Goal: Information Seeking & Learning: Learn about a topic

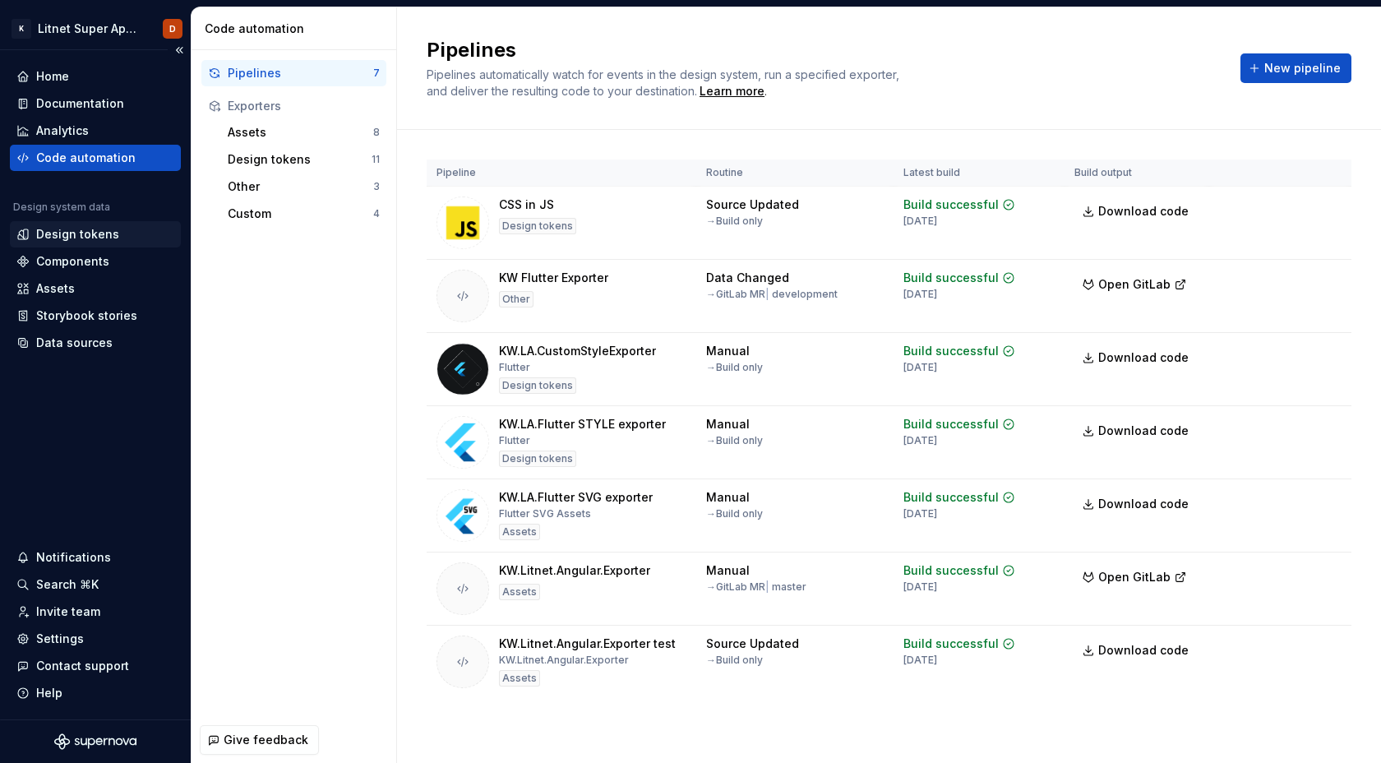
click at [48, 236] on div "Design tokens" at bounding box center [77, 234] width 83 height 16
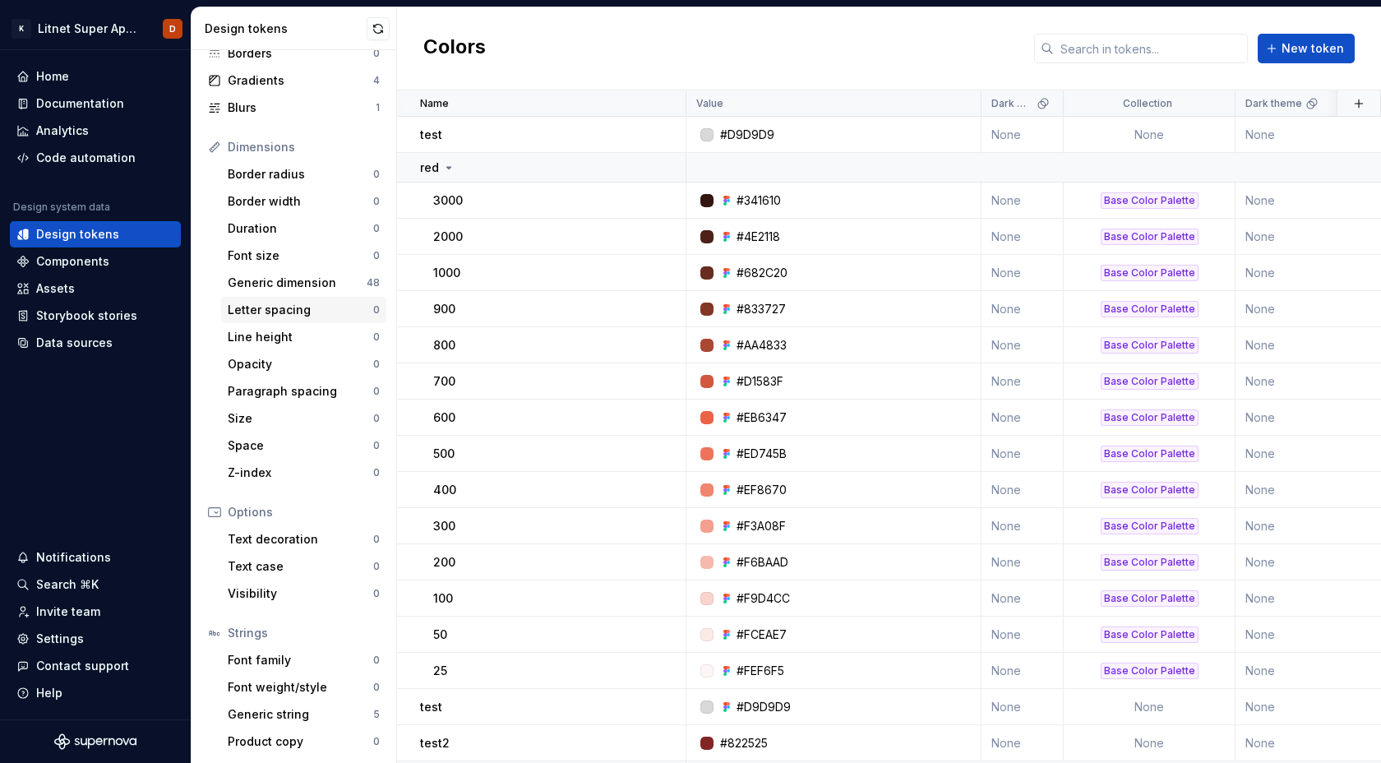
scroll to position [137, 0]
click at [301, 446] on div "Space" at bounding box center [301, 444] width 146 height 16
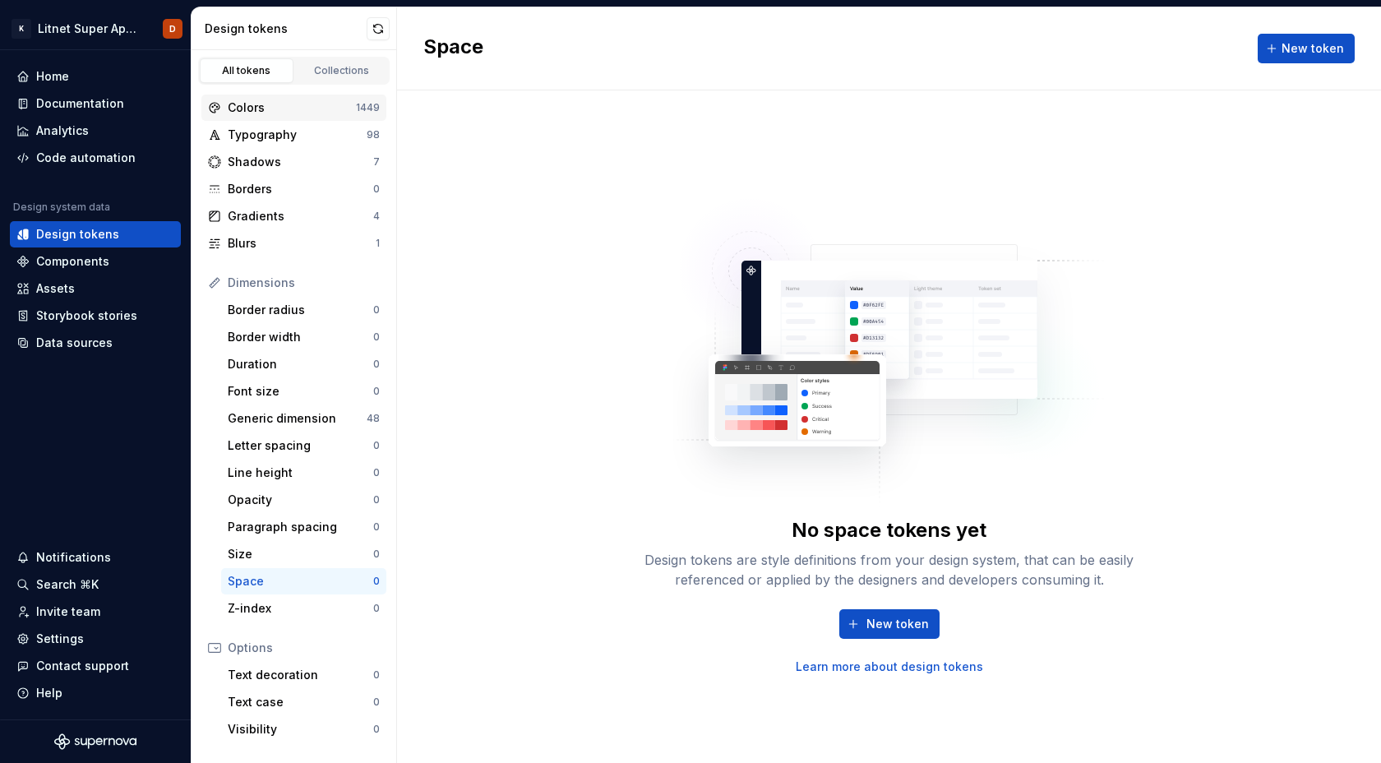
click at [261, 105] on div "Colors" at bounding box center [292, 107] width 128 height 16
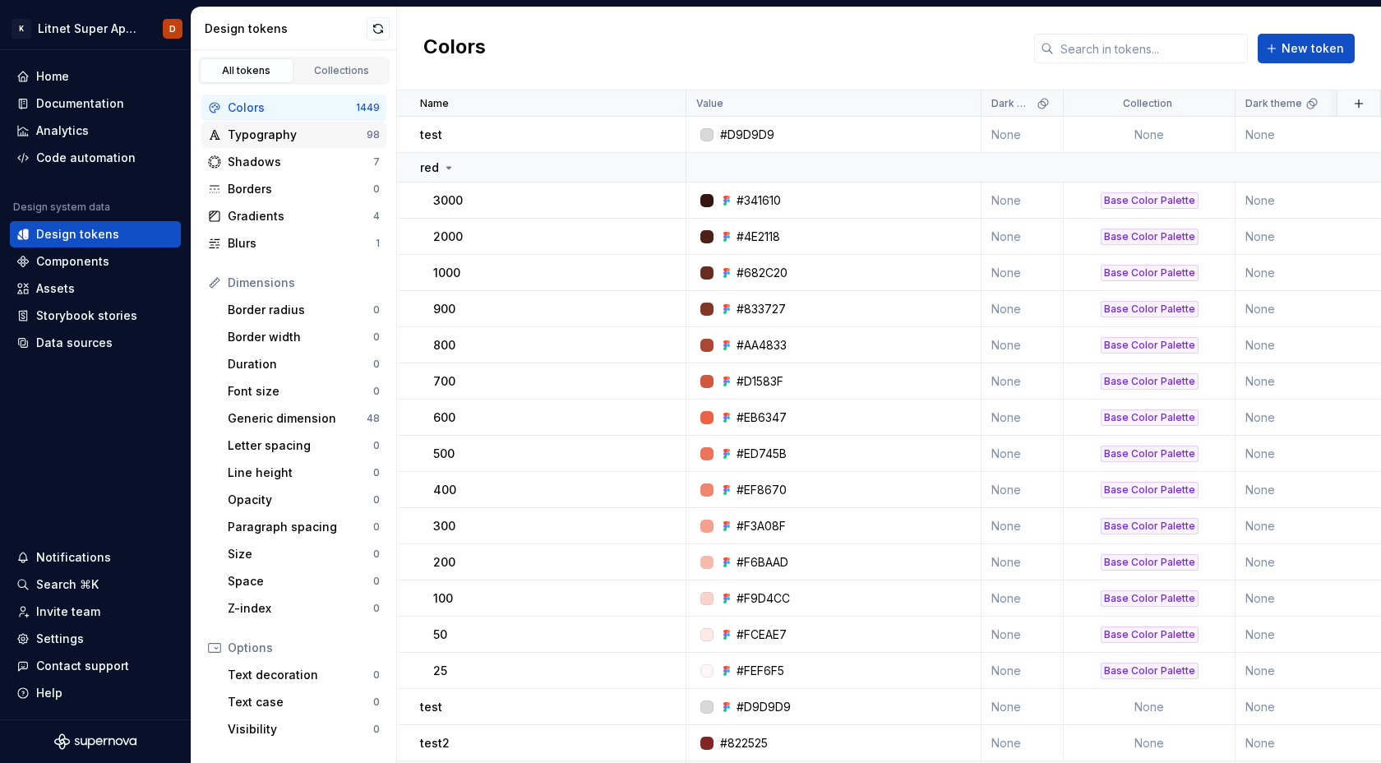
click at [286, 140] on div "Typography" at bounding box center [297, 135] width 139 height 16
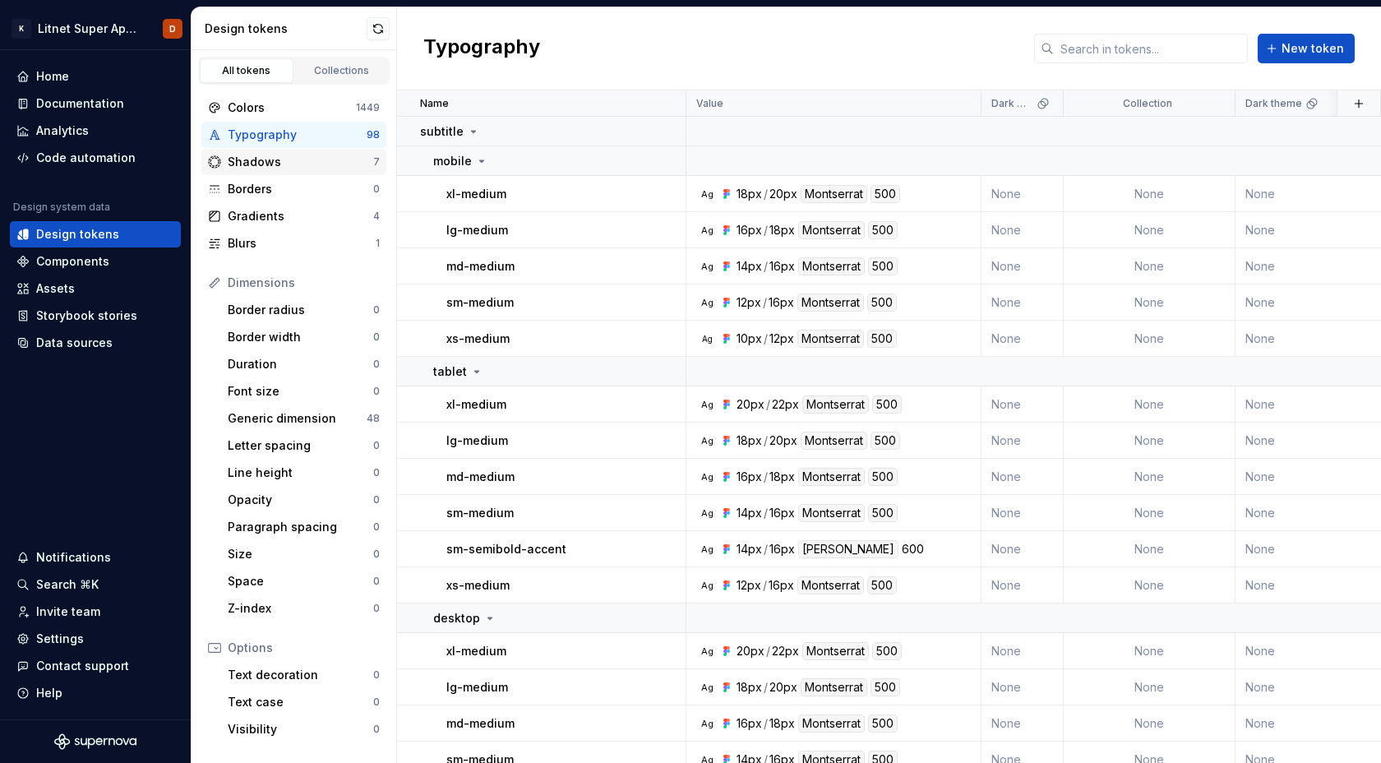
click at [280, 166] on div "Shadows" at bounding box center [301, 162] width 146 height 16
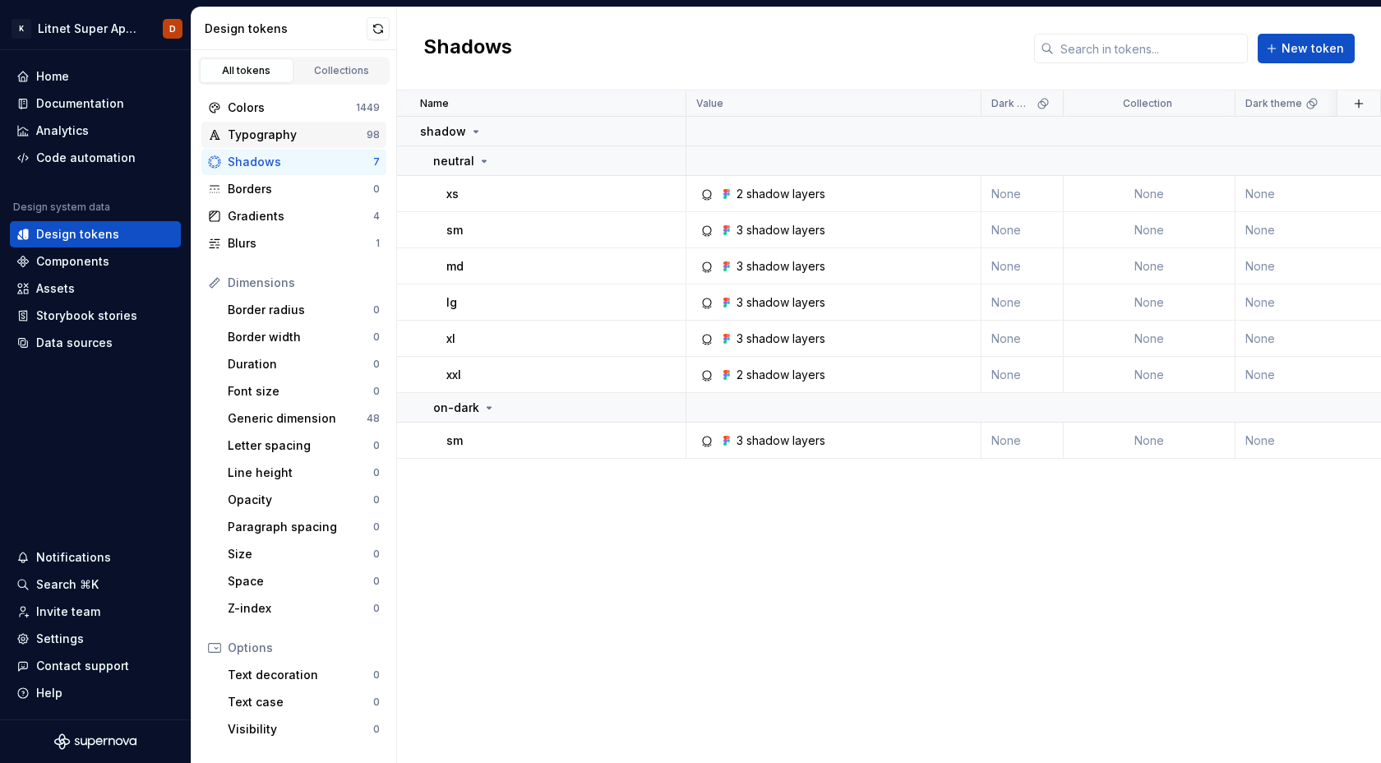
click at [274, 136] on div "Typography" at bounding box center [297, 135] width 139 height 16
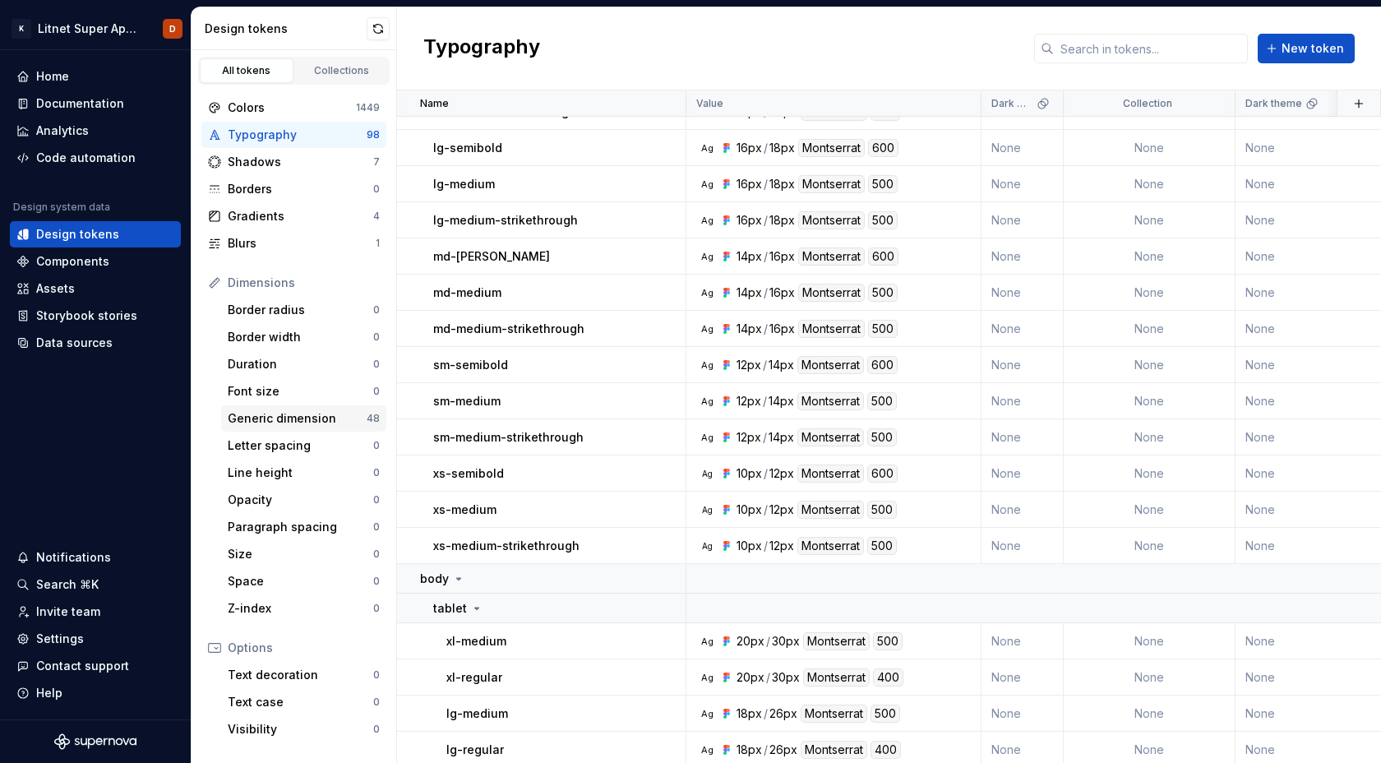
scroll to position [29, 0]
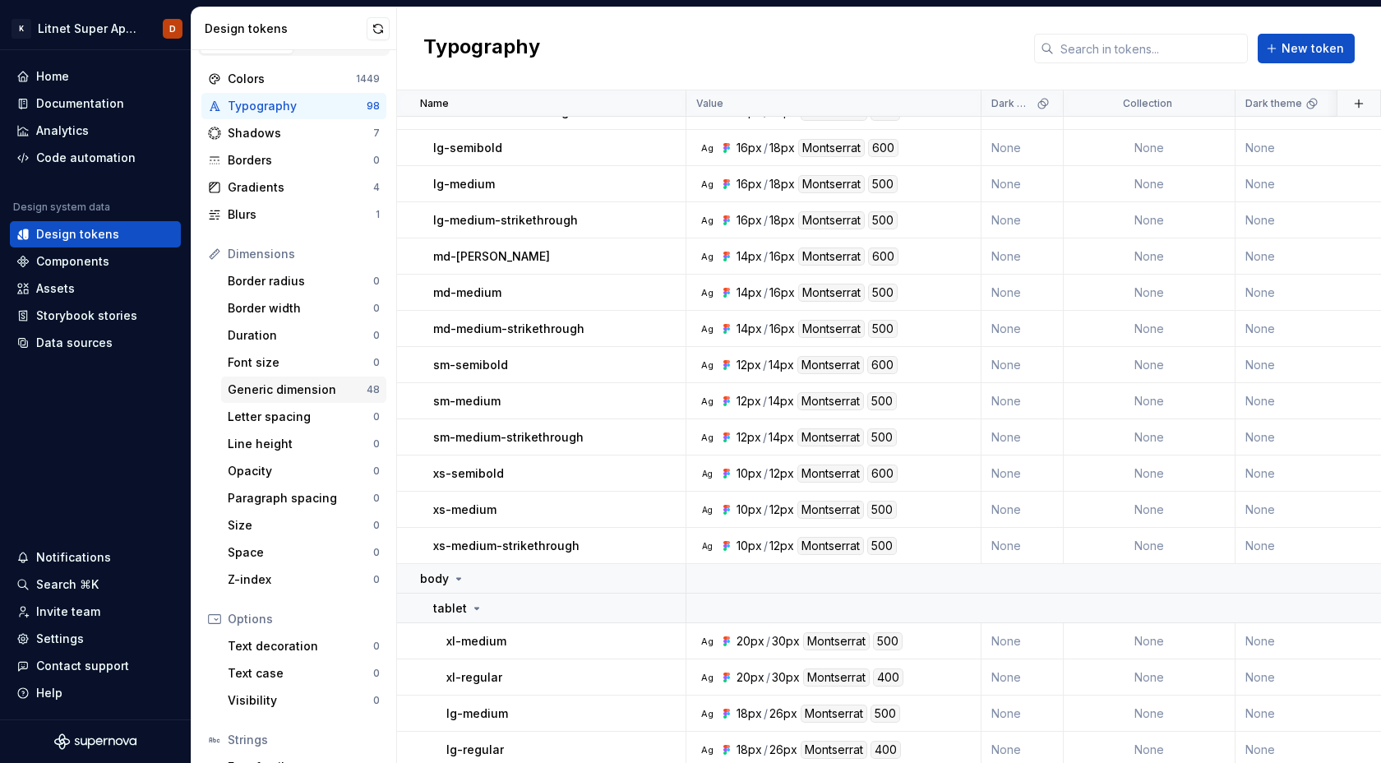
click at [276, 393] on div "Generic dimension" at bounding box center [297, 389] width 139 height 16
